Goal: Information Seeking & Learning: Learn about a topic

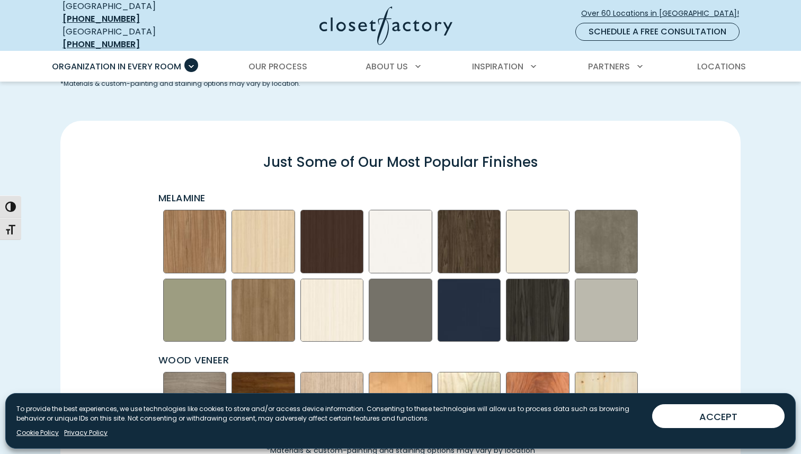
scroll to position [1472, 0]
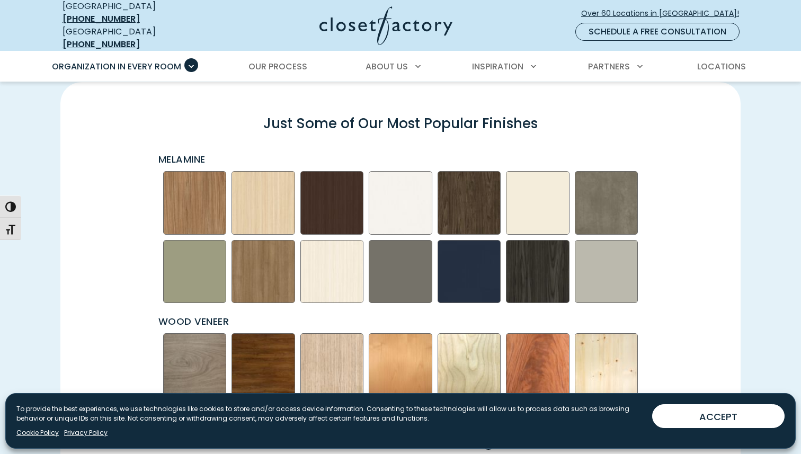
click at [139, 215] on div "Just Some of Our Most Popular Finishes Melamine" at bounding box center [400, 280] width 693 height 346
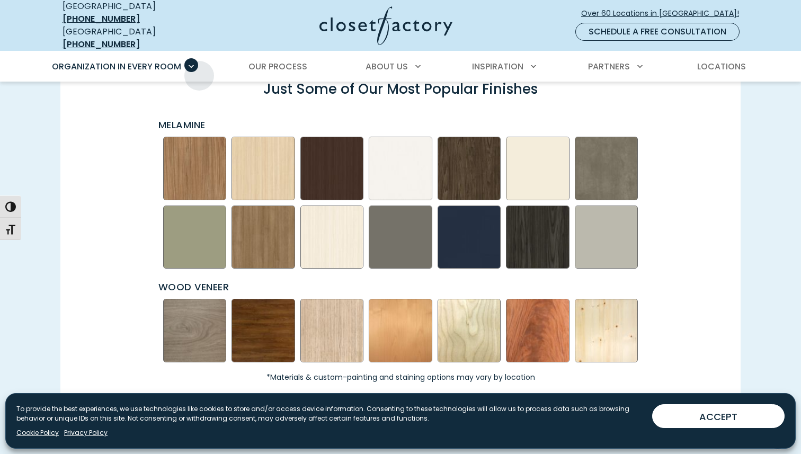
scroll to position [1460, 0]
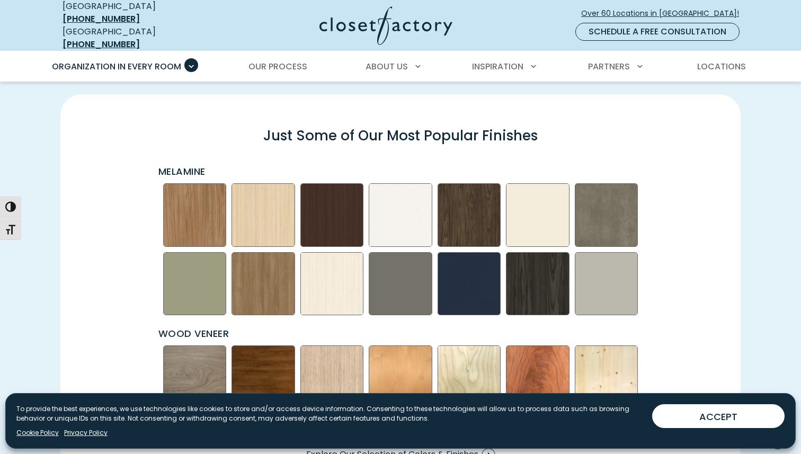
click at [182, 164] on p "Melamine" at bounding box center [401, 171] width 487 height 14
copy p "Melamine"
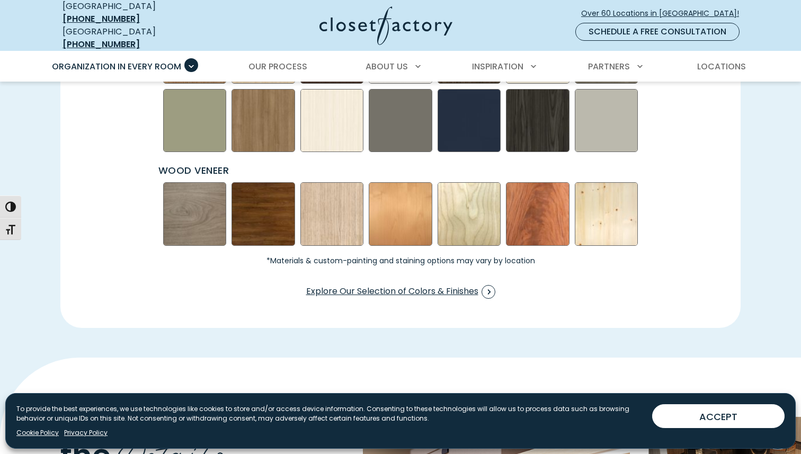
scroll to position [1687, 0]
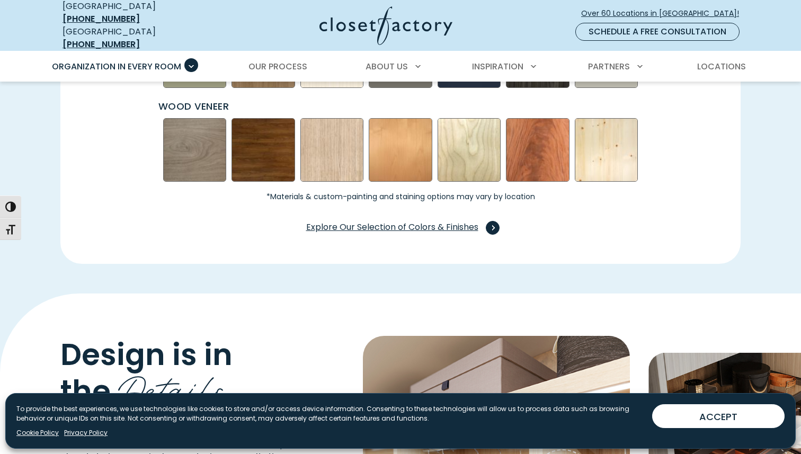
click at [363, 221] on span "Explore Our Selection of Colors & Finishes" at bounding box center [400, 228] width 189 height 14
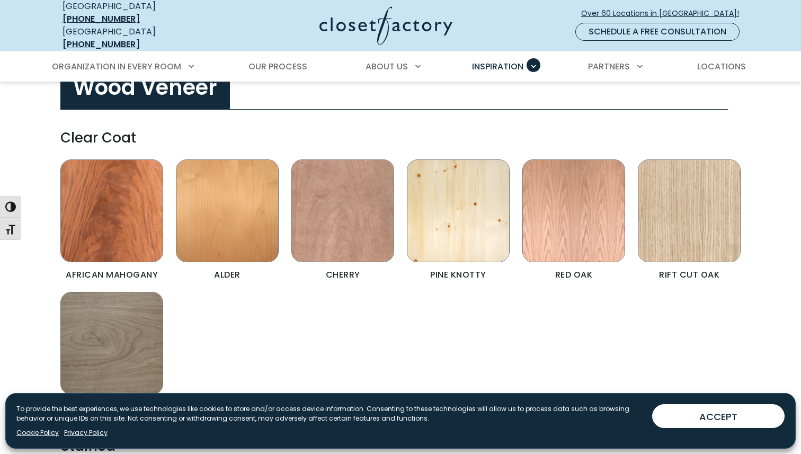
scroll to position [2052, 0]
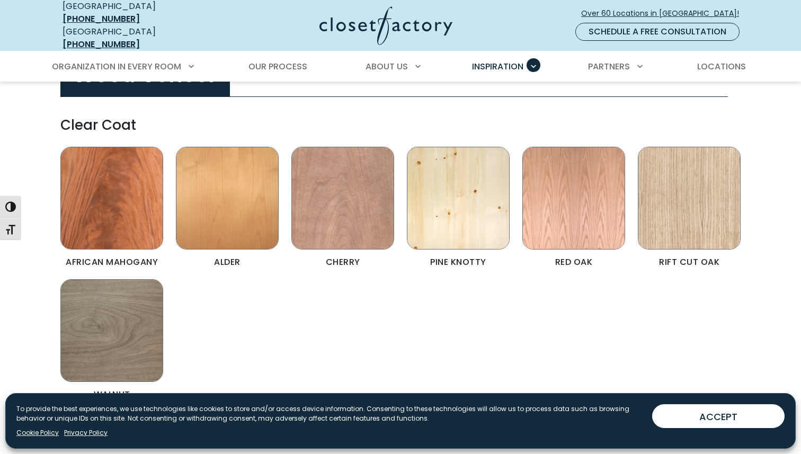
click at [253, 302] on div "African Mahogany Alder Cherry Pine Knotty [GEOGRAPHIC_DATA] Rift Cut Oak [GEOGR…" at bounding box center [400, 279] width 693 height 265
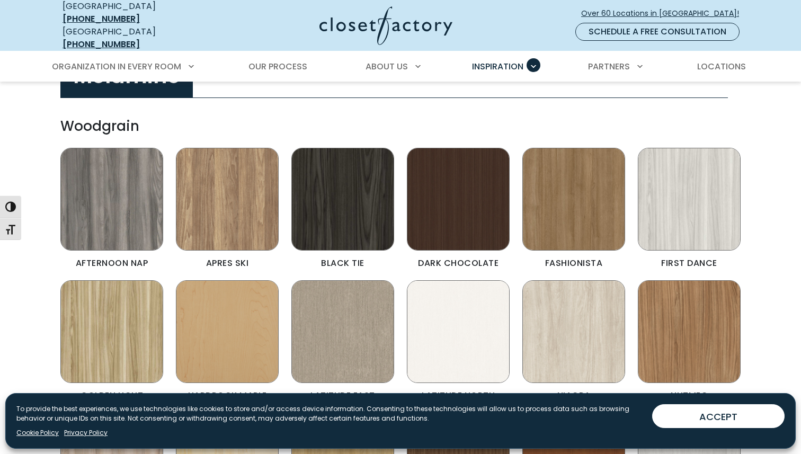
scroll to position [368, 0]
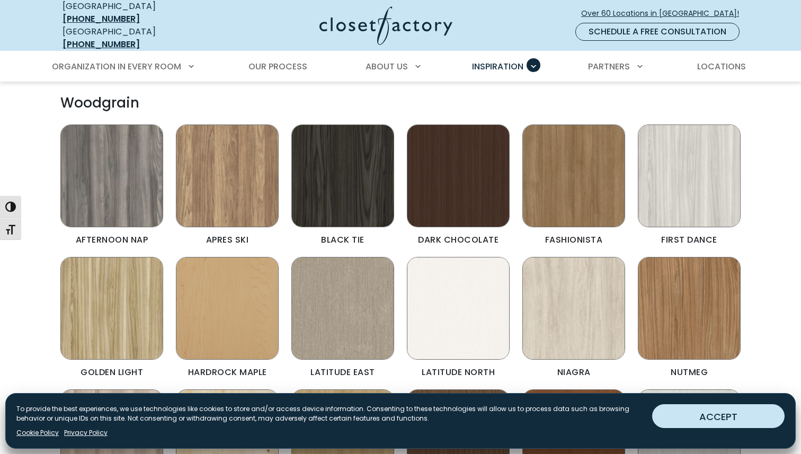
click at [696, 415] on button "ACCEPT" at bounding box center [718, 416] width 132 height 24
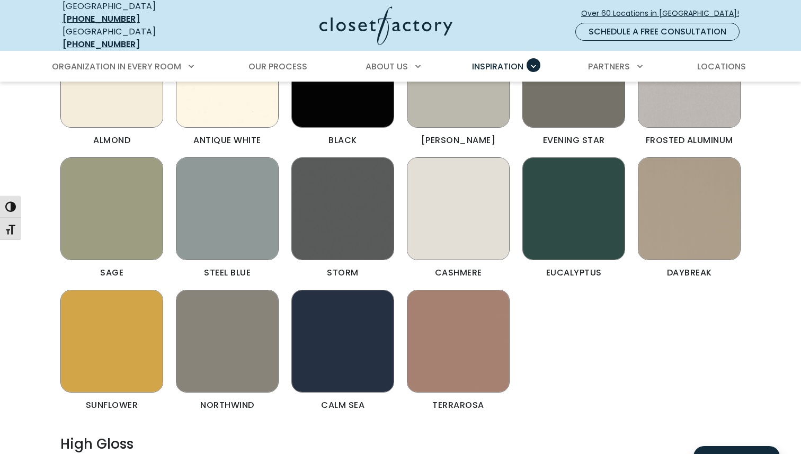
scroll to position [1315, 0]
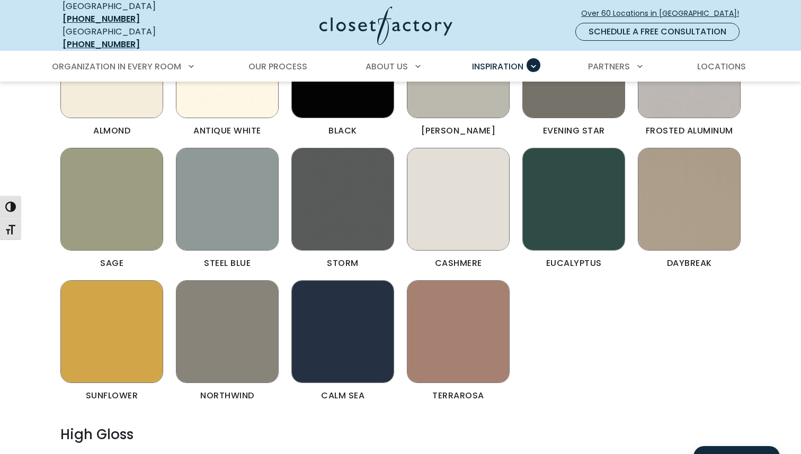
click at [557, 365] on div "Almond Antique White Black Dove Grey Evening Star Frosted Aluminum Sage Steel B…" at bounding box center [400, 213] width 693 height 397
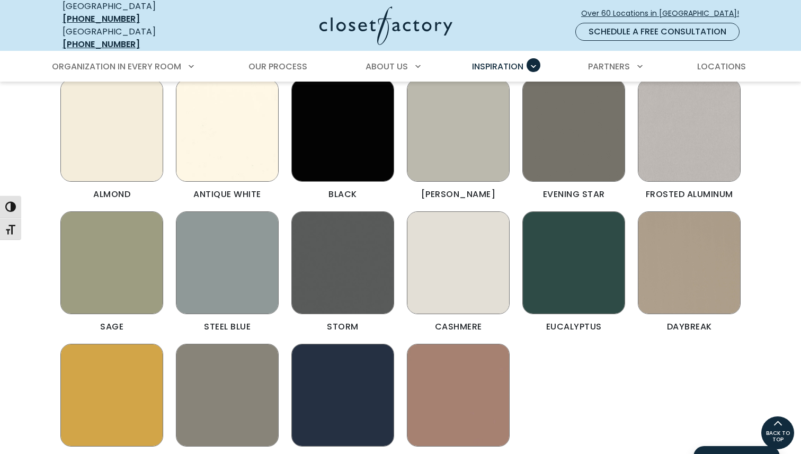
scroll to position [1249, 0]
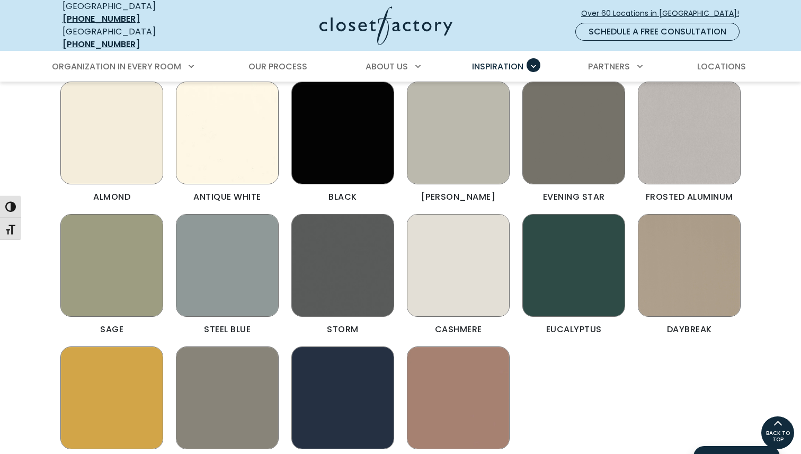
click at [660, 268] on img "Color & Finishes" at bounding box center [688, 265] width 103 height 103
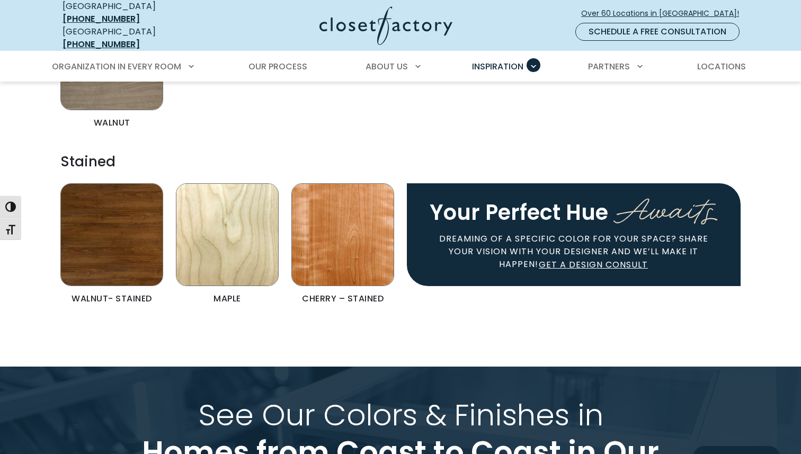
scroll to position [2358, 0]
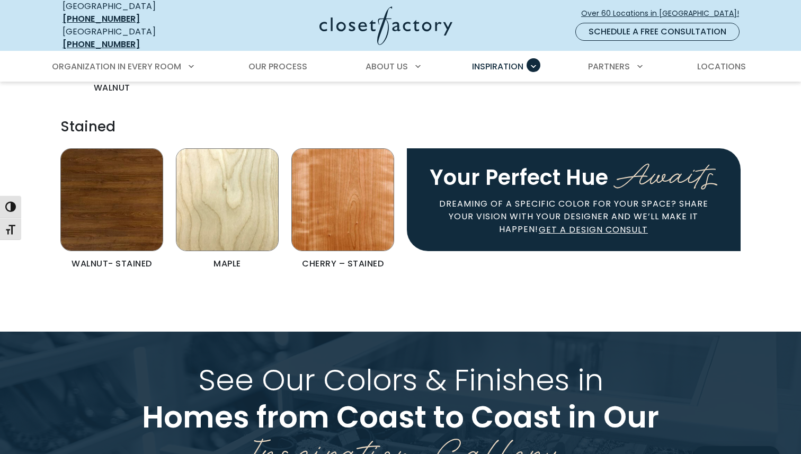
click at [92, 218] on img "Color & Finishes" at bounding box center [111, 199] width 103 height 103
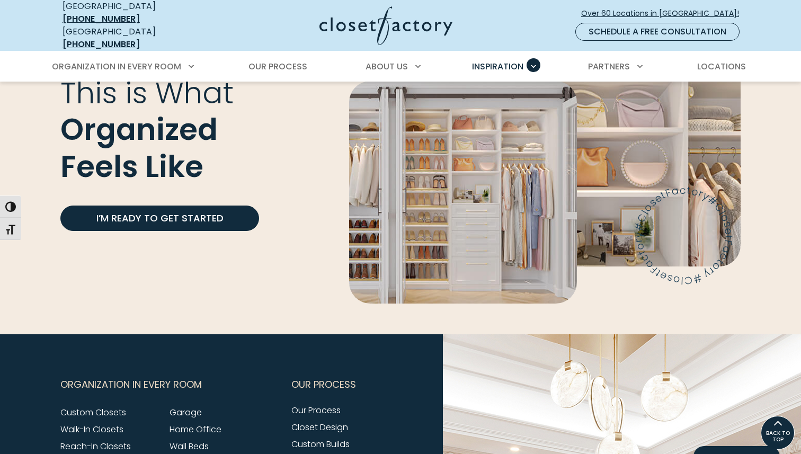
scroll to position [2916, 0]
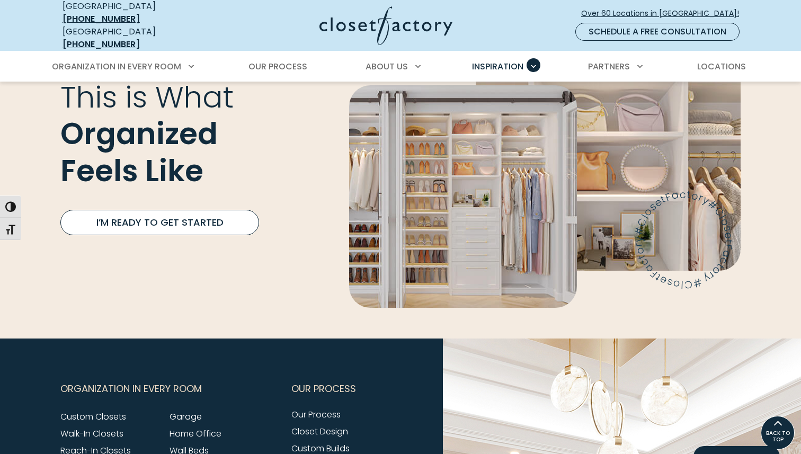
click at [166, 211] on link "I’m Ready to Get Started" at bounding box center [159, 222] width 199 height 25
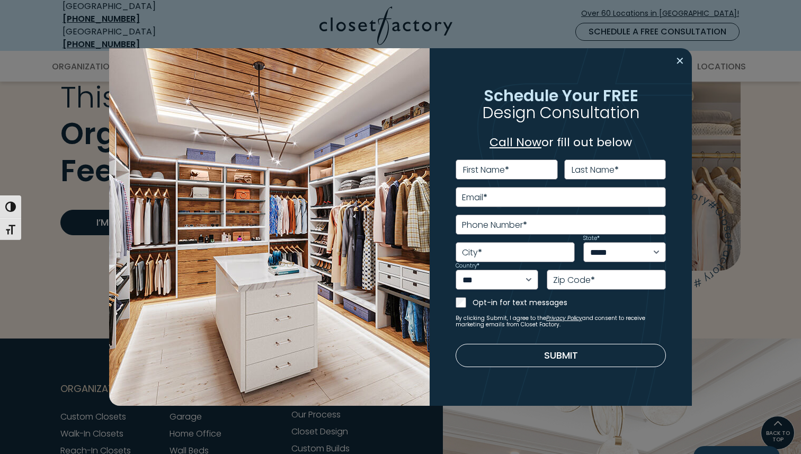
click at [682, 66] on button "Close modal" at bounding box center [679, 60] width 15 height 17
